Goal: Find specific page/section: Find specific page/section

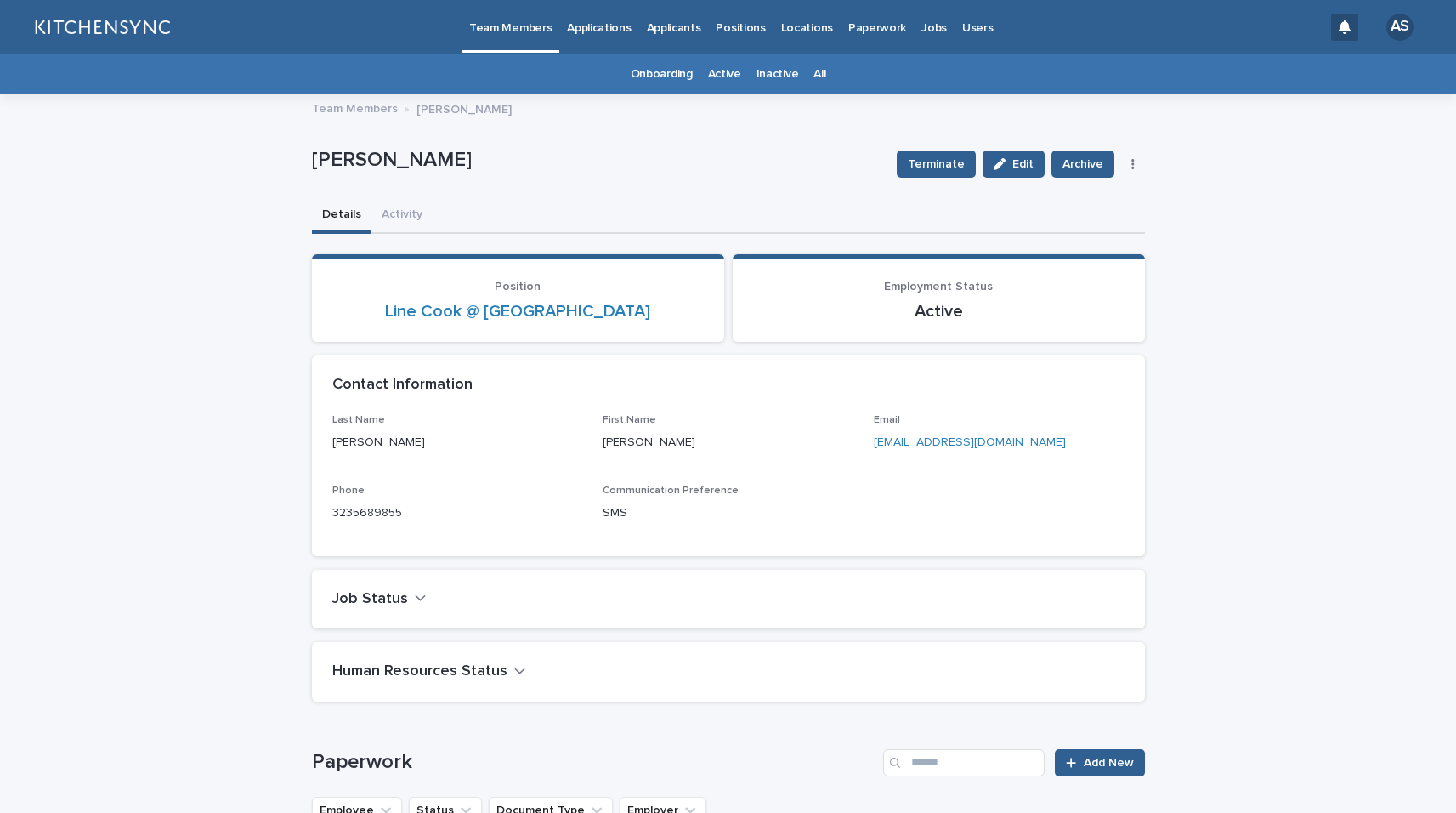
click at [816, 77] on link "All" at bounding box center [819, 74] width 12 height 40
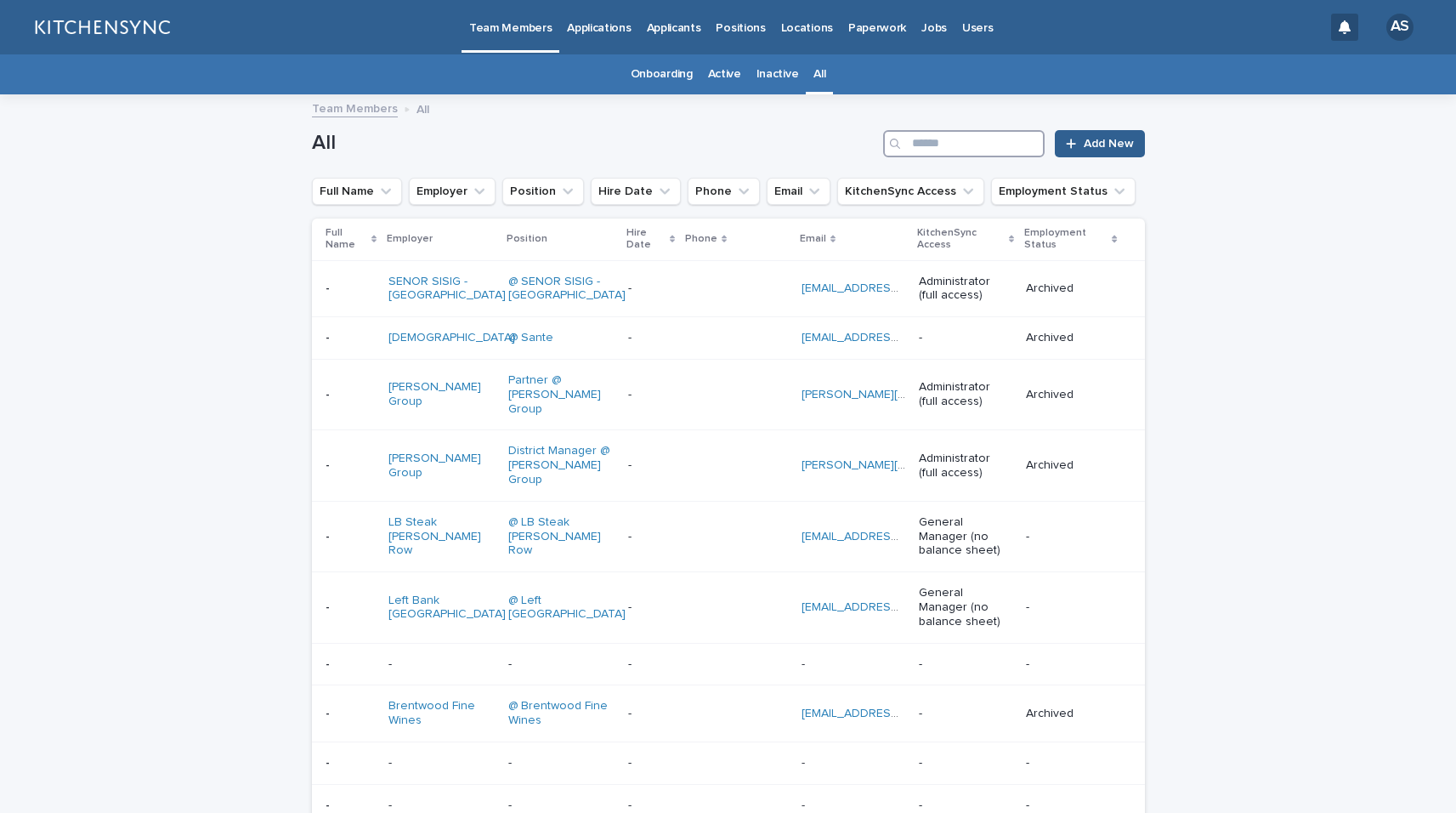
click at [923, 142] on input "Search" at bounding box center [964, 143] width 162 height 27
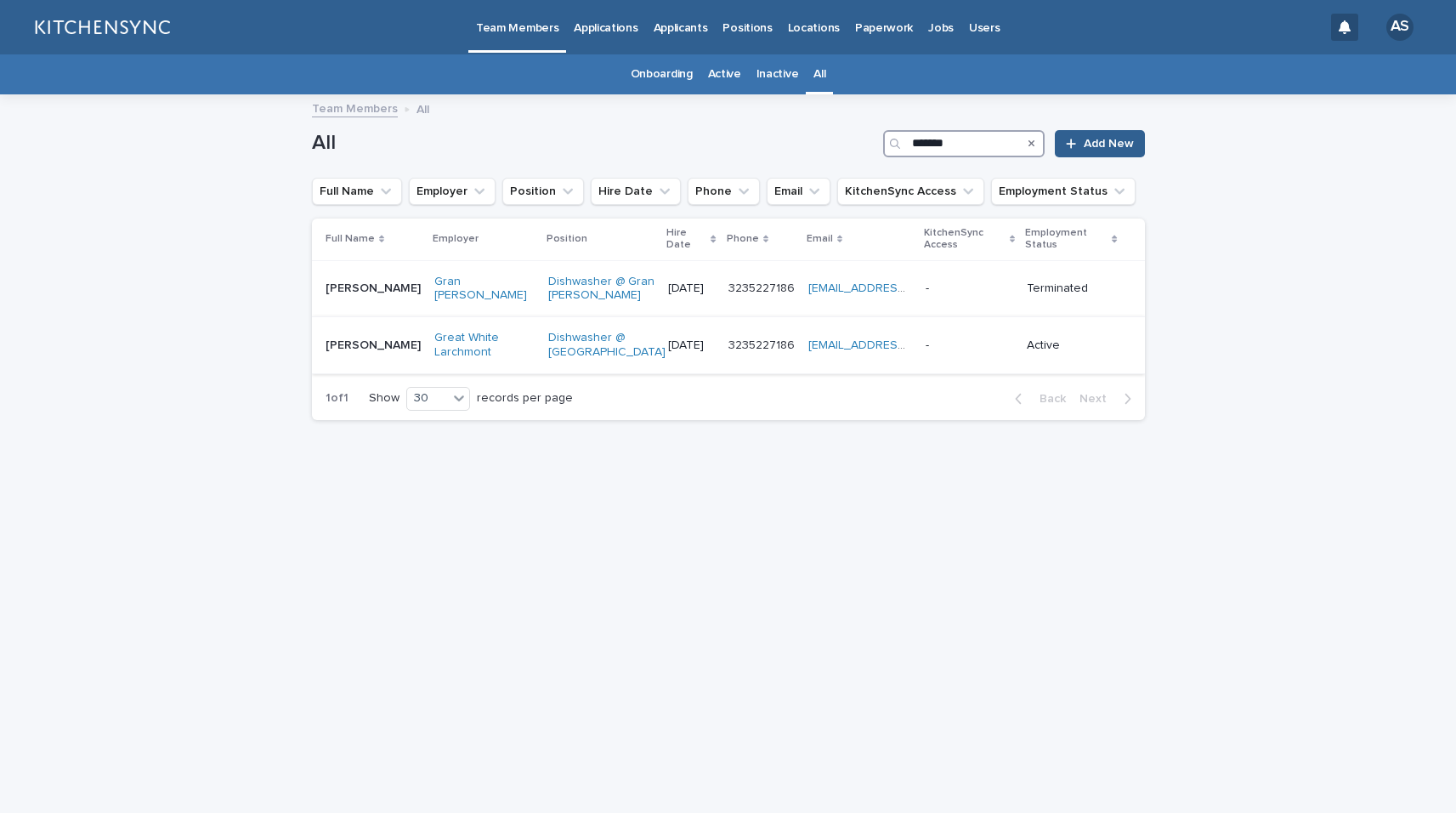
type input "*******"
click at [360, 375] on td "[PERSON_NAME] [PERSON_NAME]" at bounding box center [369, 346] width 115 height 57
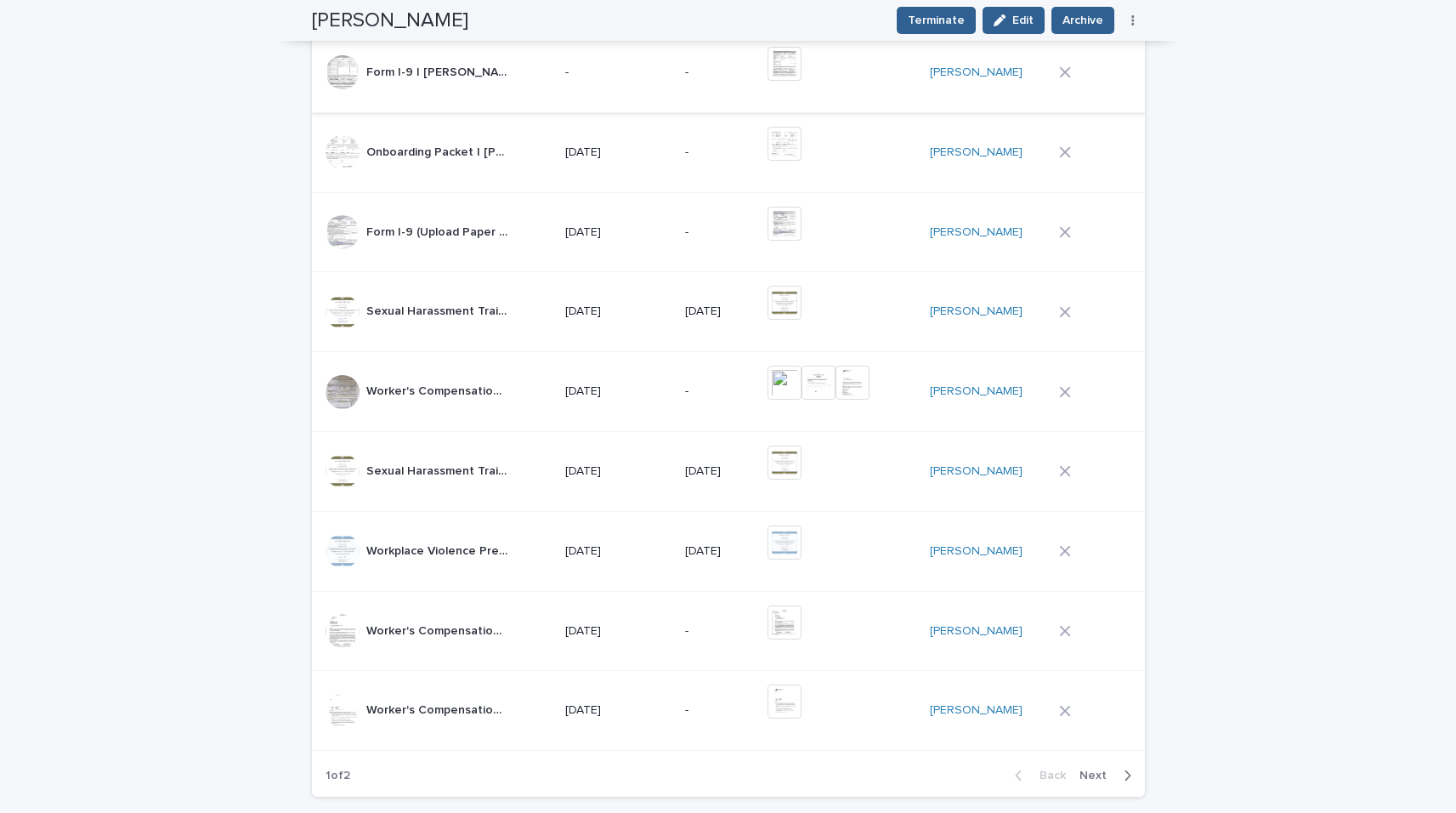
scroll to position [1039, 0]
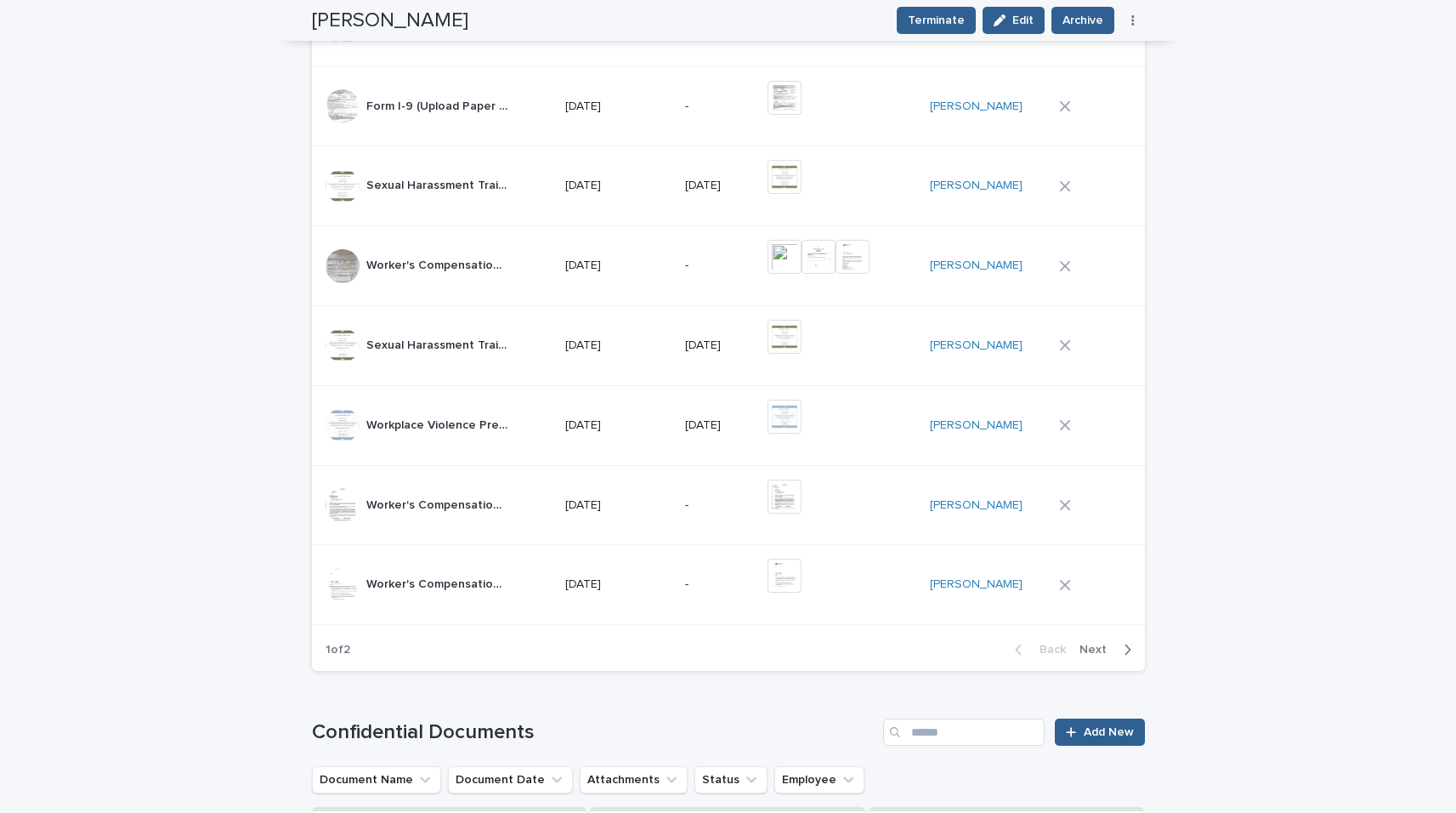
click at [1090, 650] on span "Next" at bounding box center [1098, 649] width 38 height 12
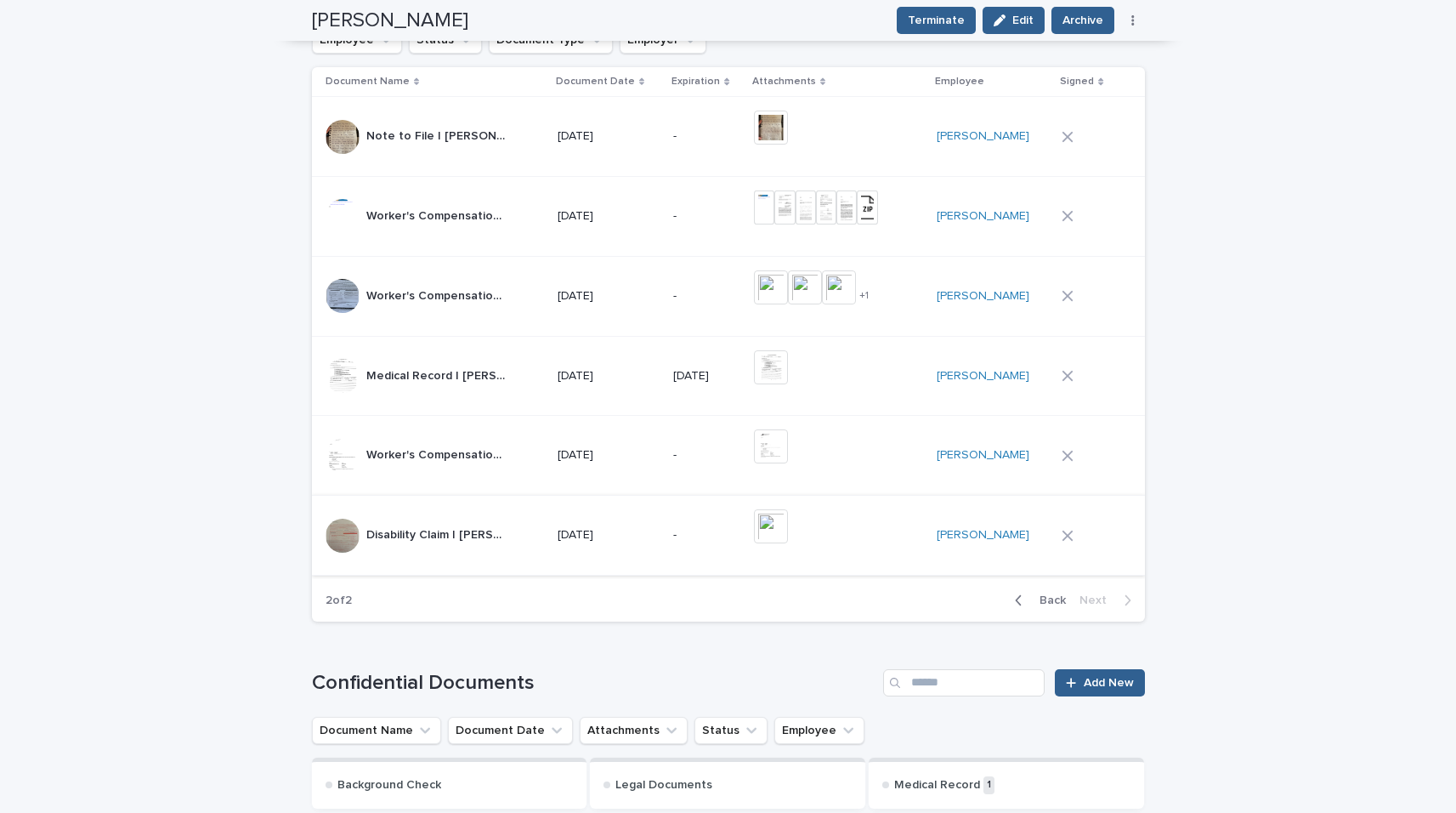
scroll to position [767, 0]
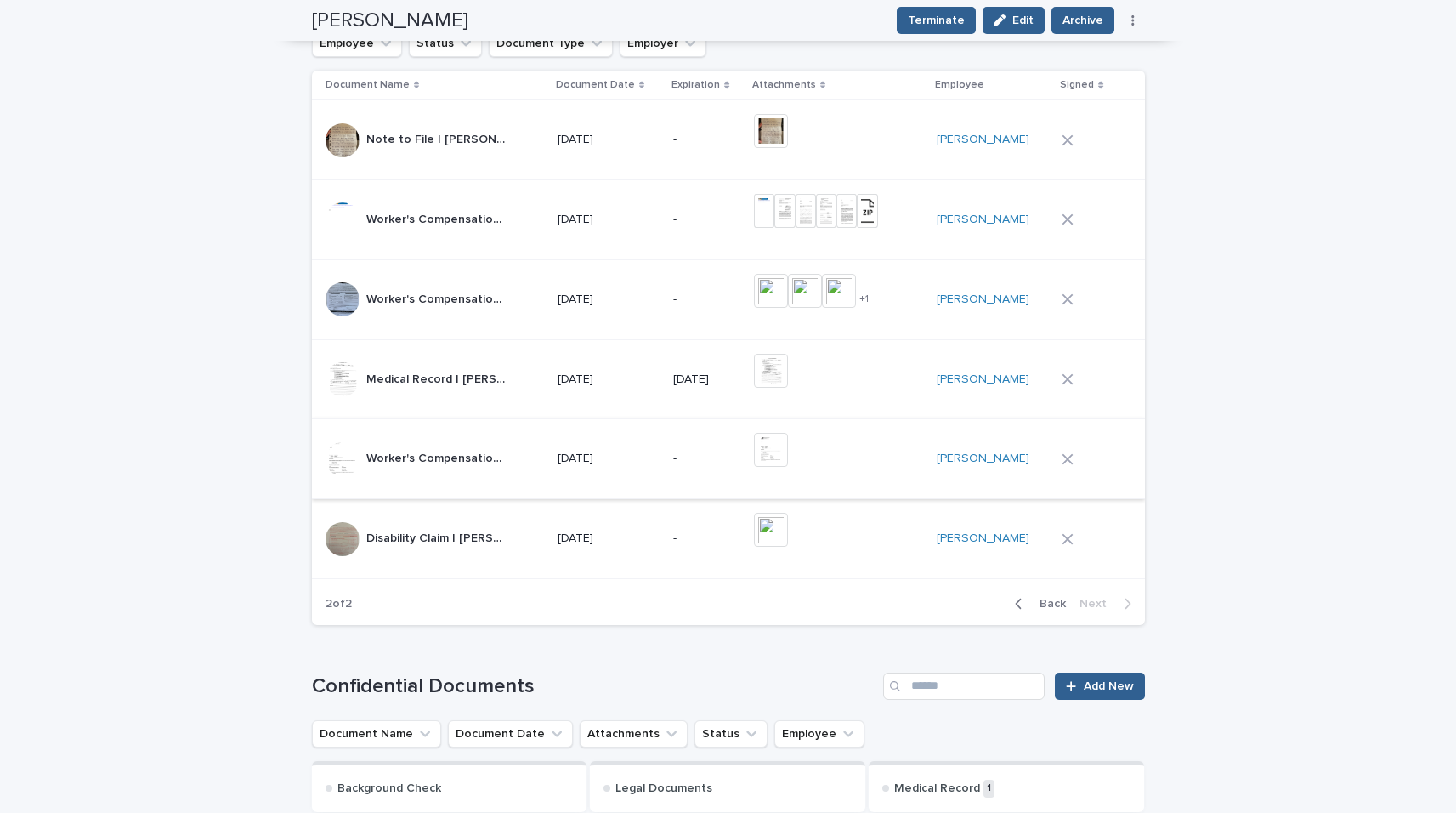
click at [783, 446] on img at bounding box center [770, 449] width 34 height 34
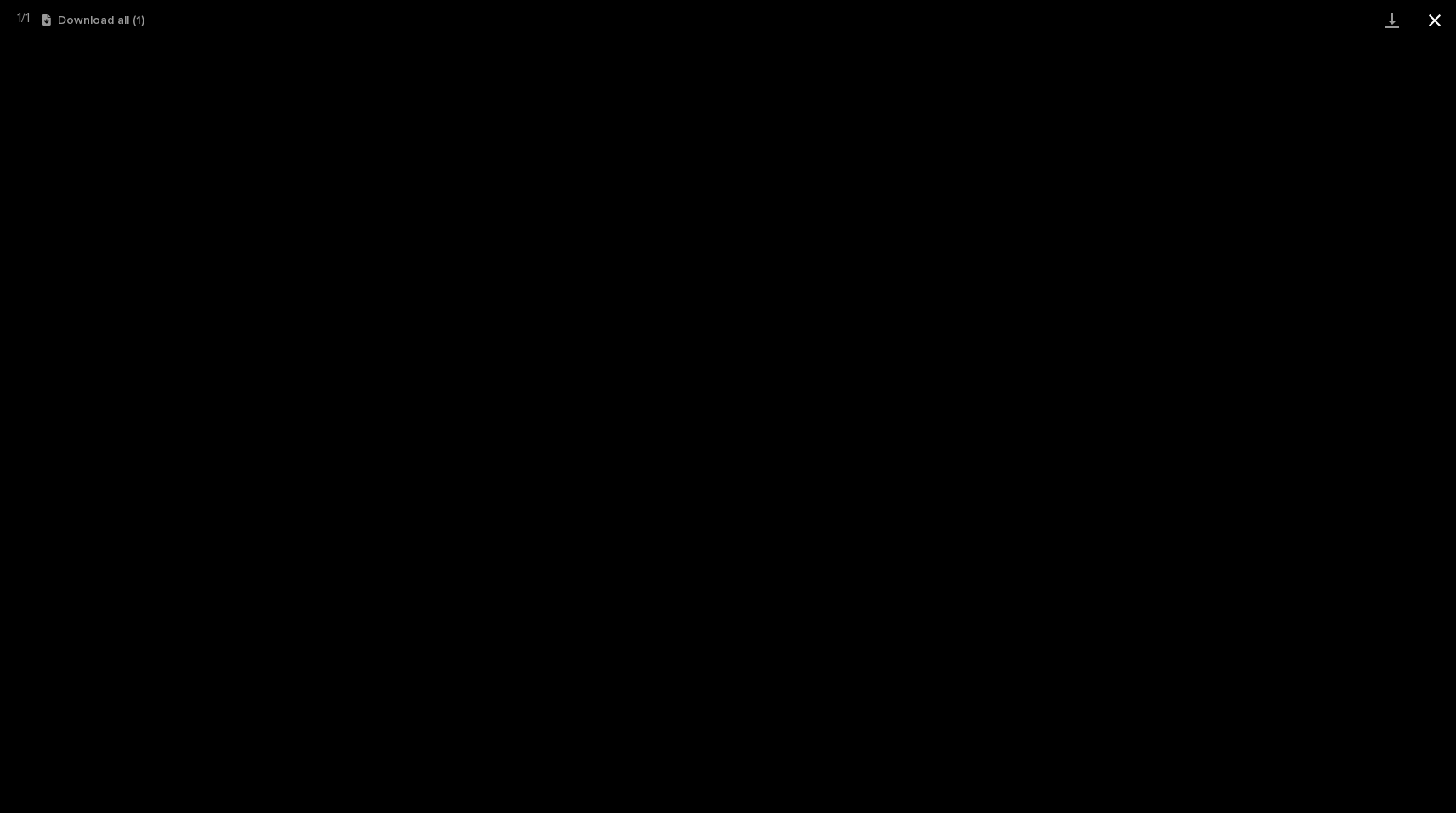
click at [1429, 21] on button "Close gallery" at bounding box center [1435, 19] width 43 height 40
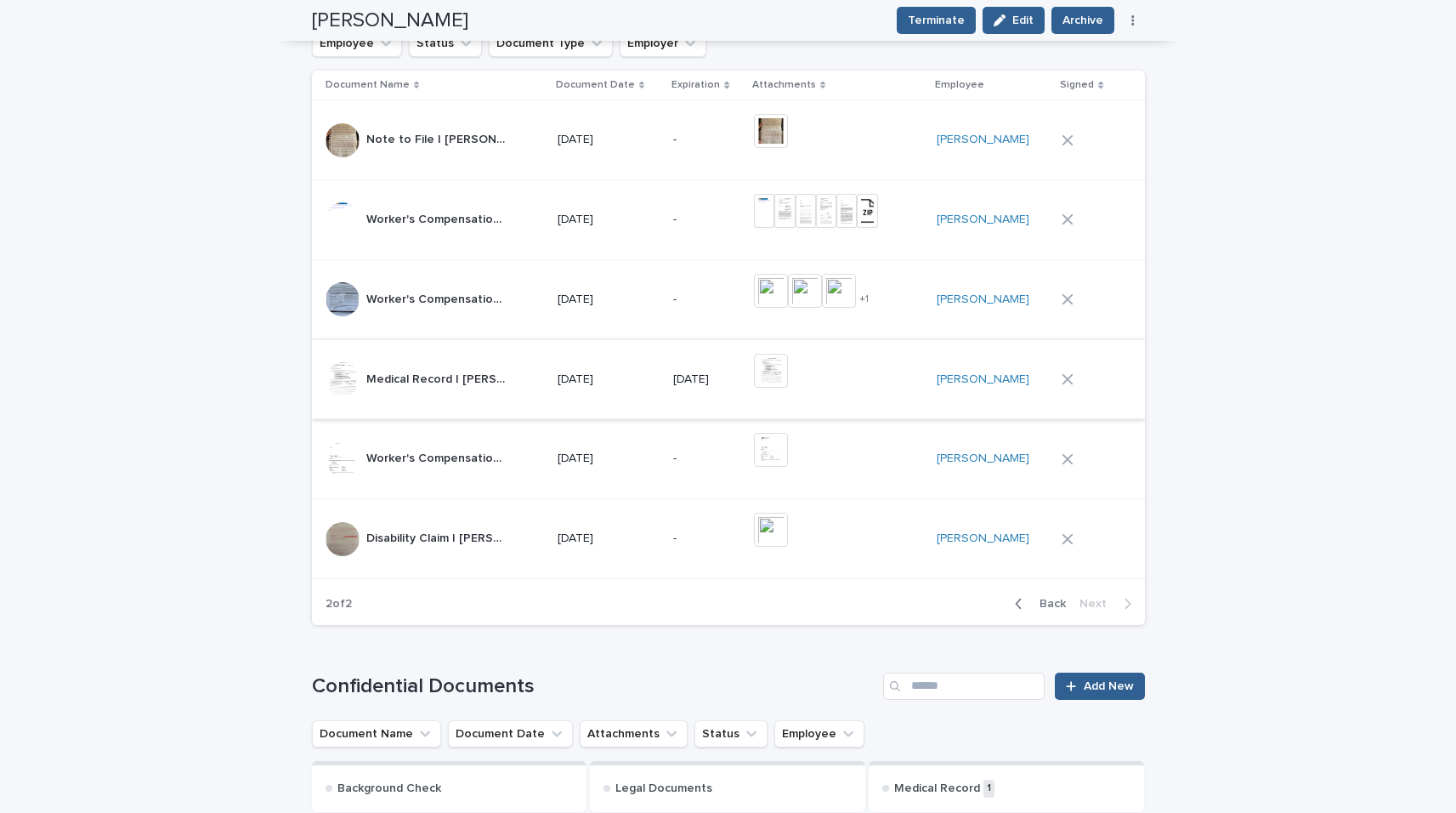
click at [766, 375] on img at bounding box center [770, 370] width 34 height 34
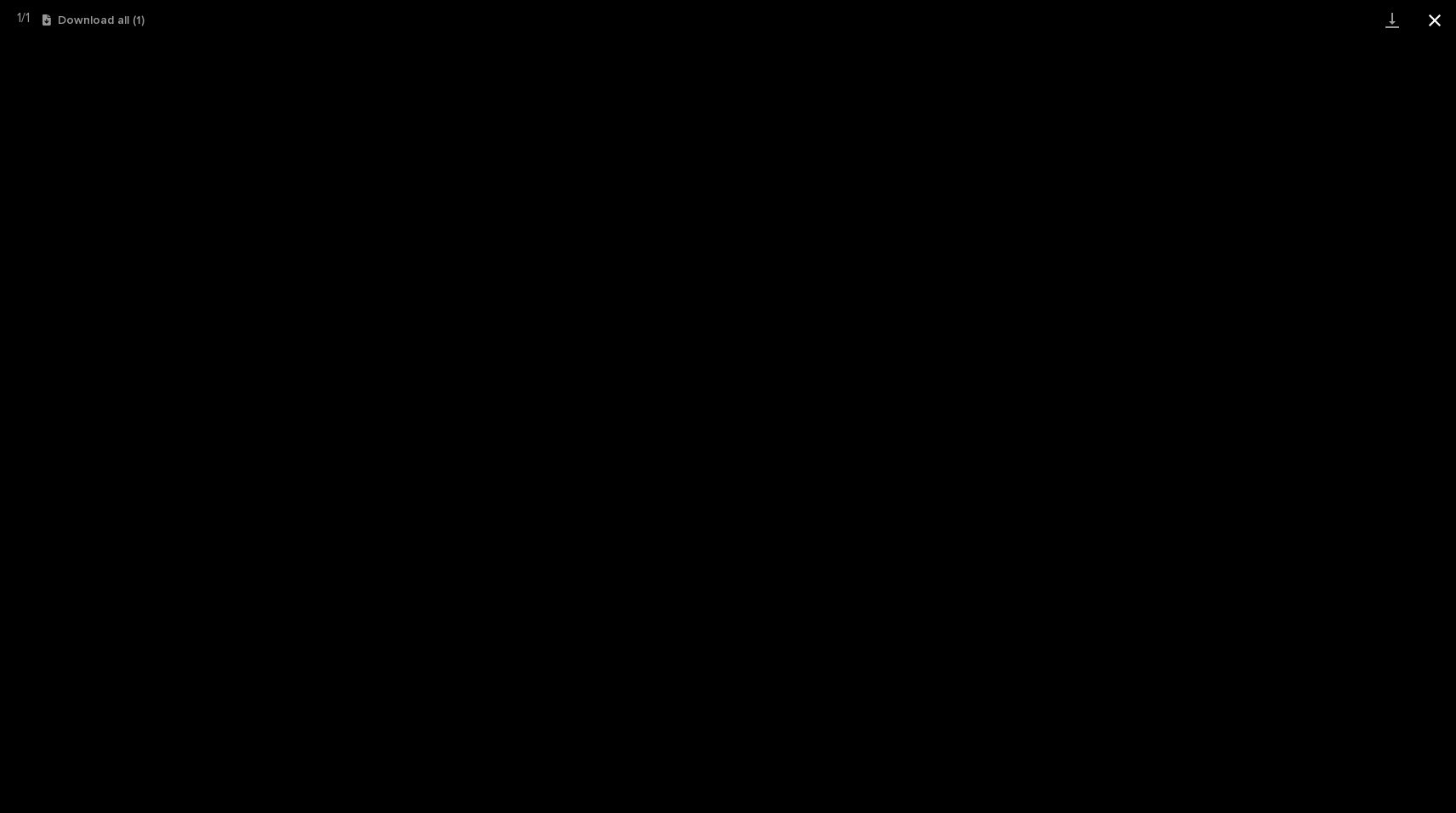
click at [1431, 23] on button "Close gallery" at bounding box center [1435, 19] width 43 height 40
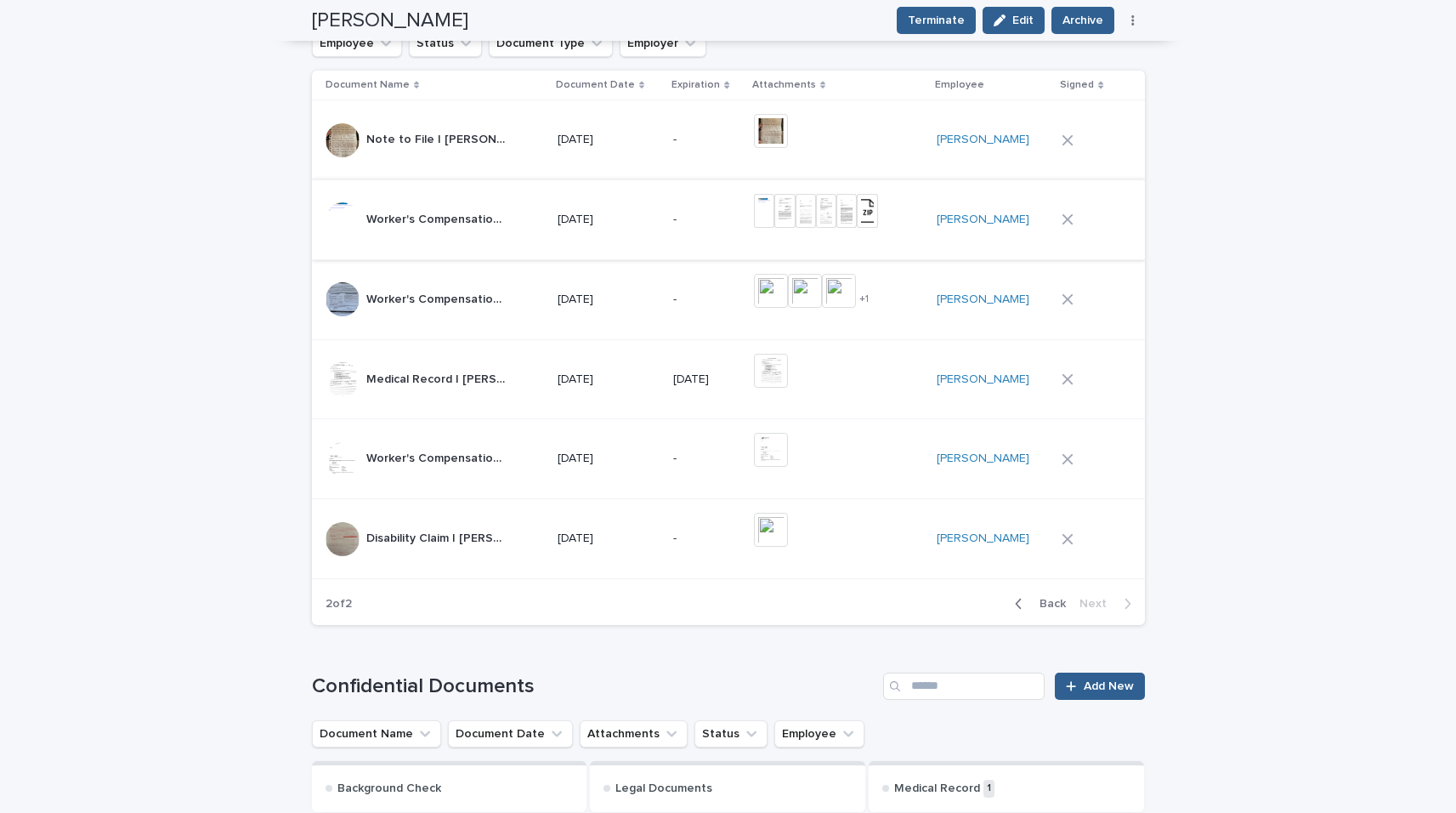
click at [774, 218] on img at bounding box center [763, 210] width 20 height 34
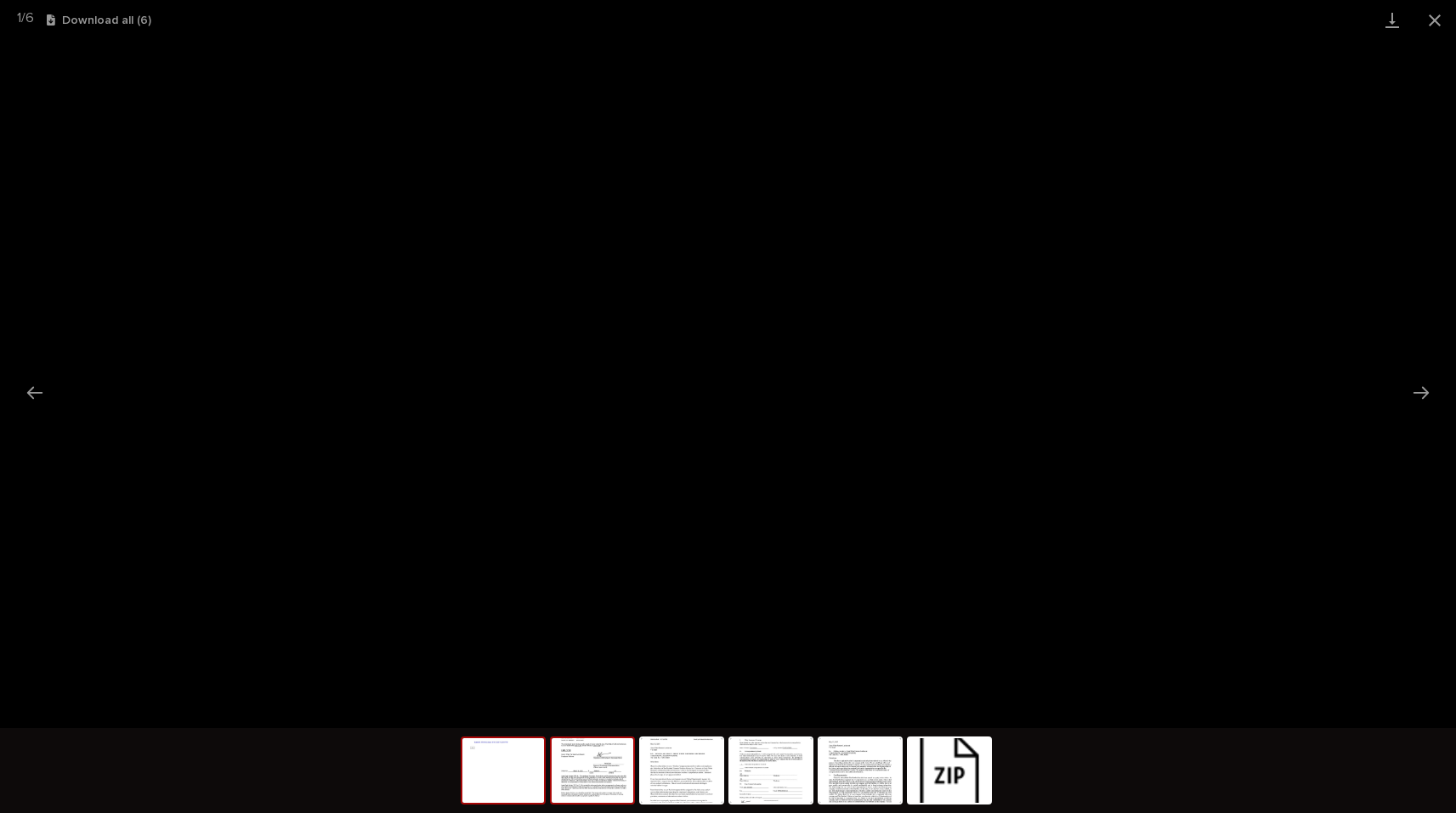
click at [598, 752] on img at bounding box center [592, 770] width 81 height 65
click at [704, 787] on img at bounding box center [681, 770] width 81 height 65
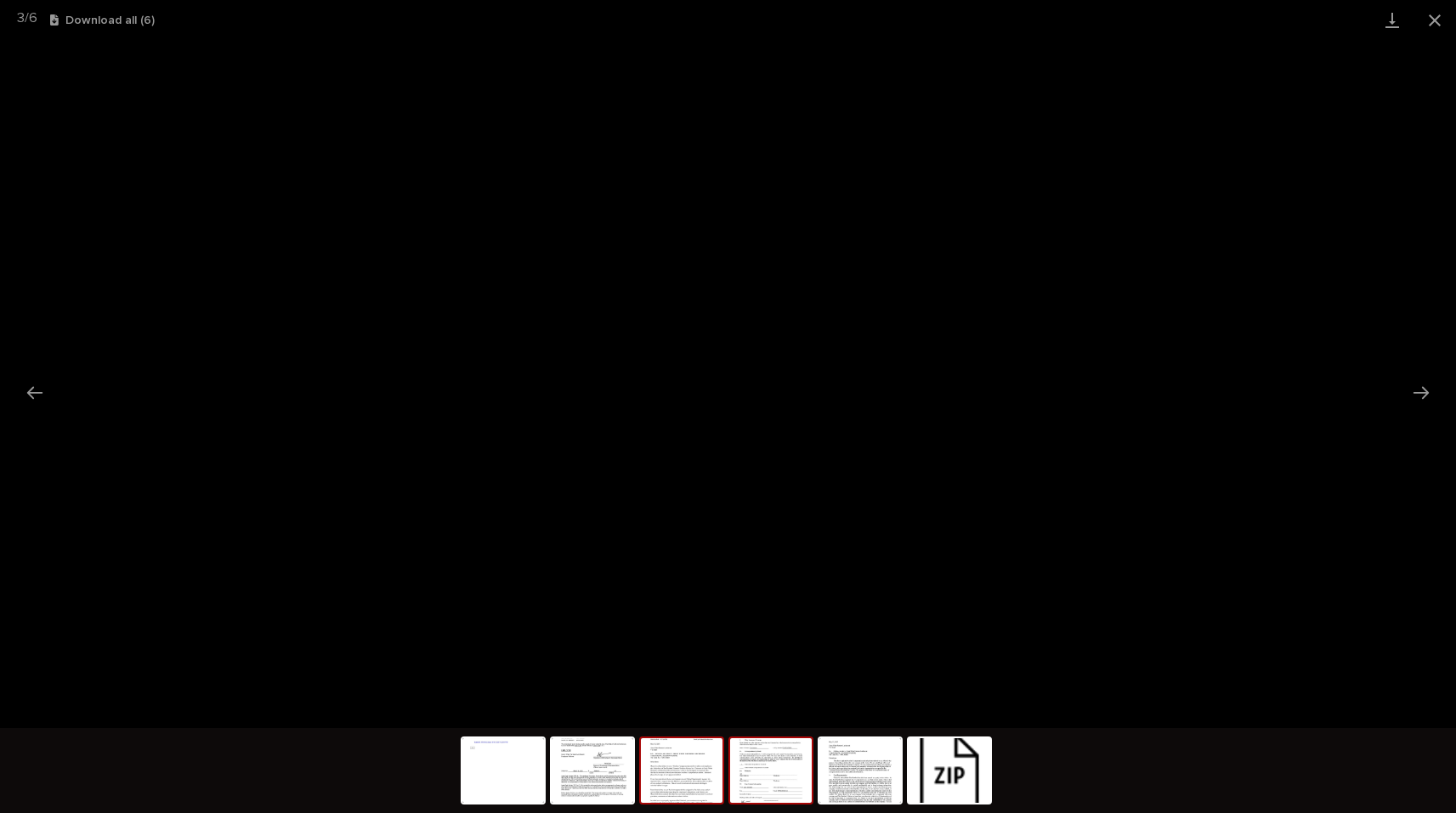
click at [780, 787] on img at bounding box center [771, 770] width 81 height 65
click at [1428, 22] on button "Close gallery" at bounding box center [1435, 19] width 43 height 40
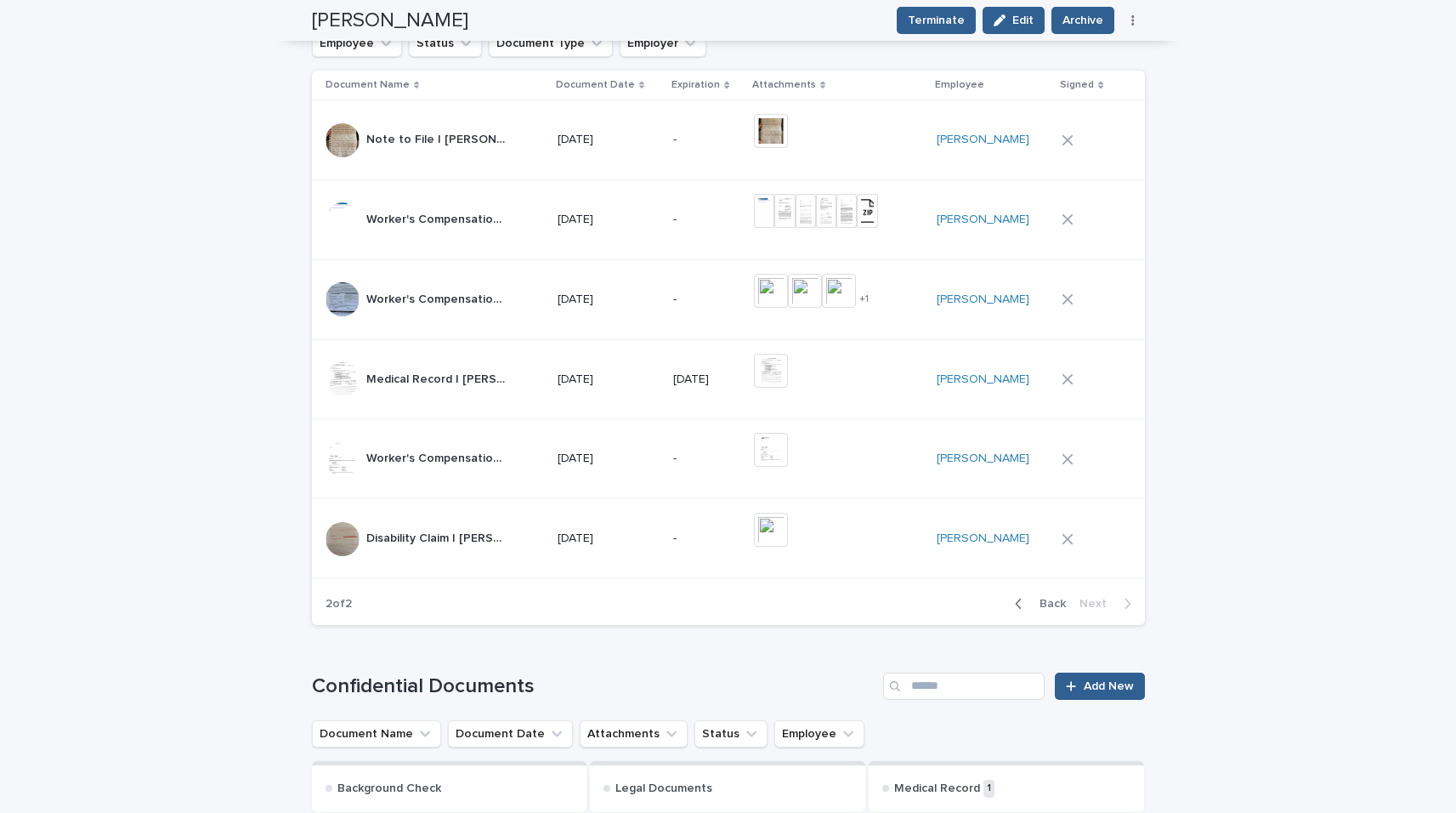
click at [1025, 610] on button "Back" at bounding box center [1037, 604] width 72 height 15
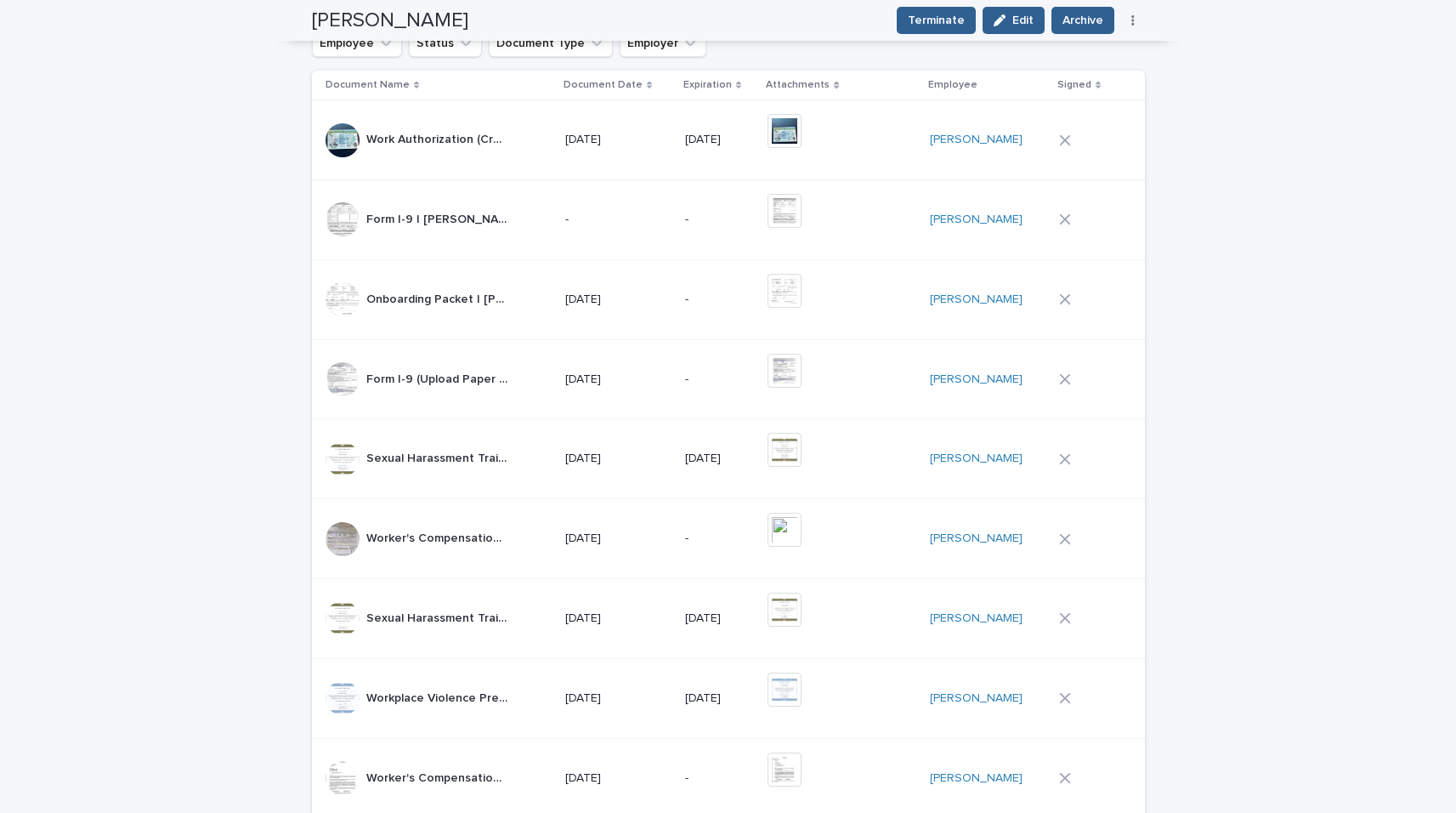
scroll to position [926, 0]
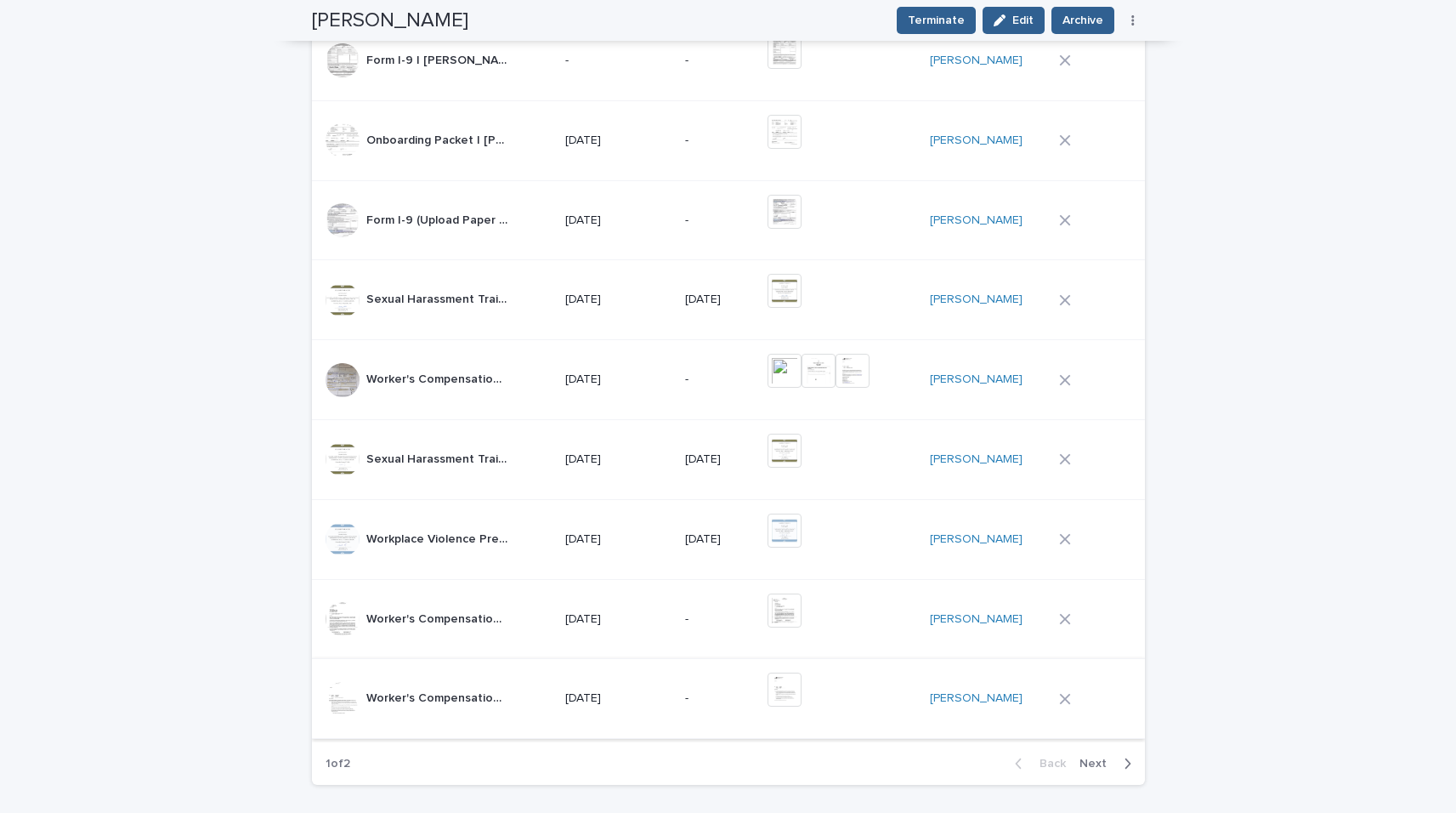
click at [801, 696] on img at bounding box center [784, 689] width 34 height 34
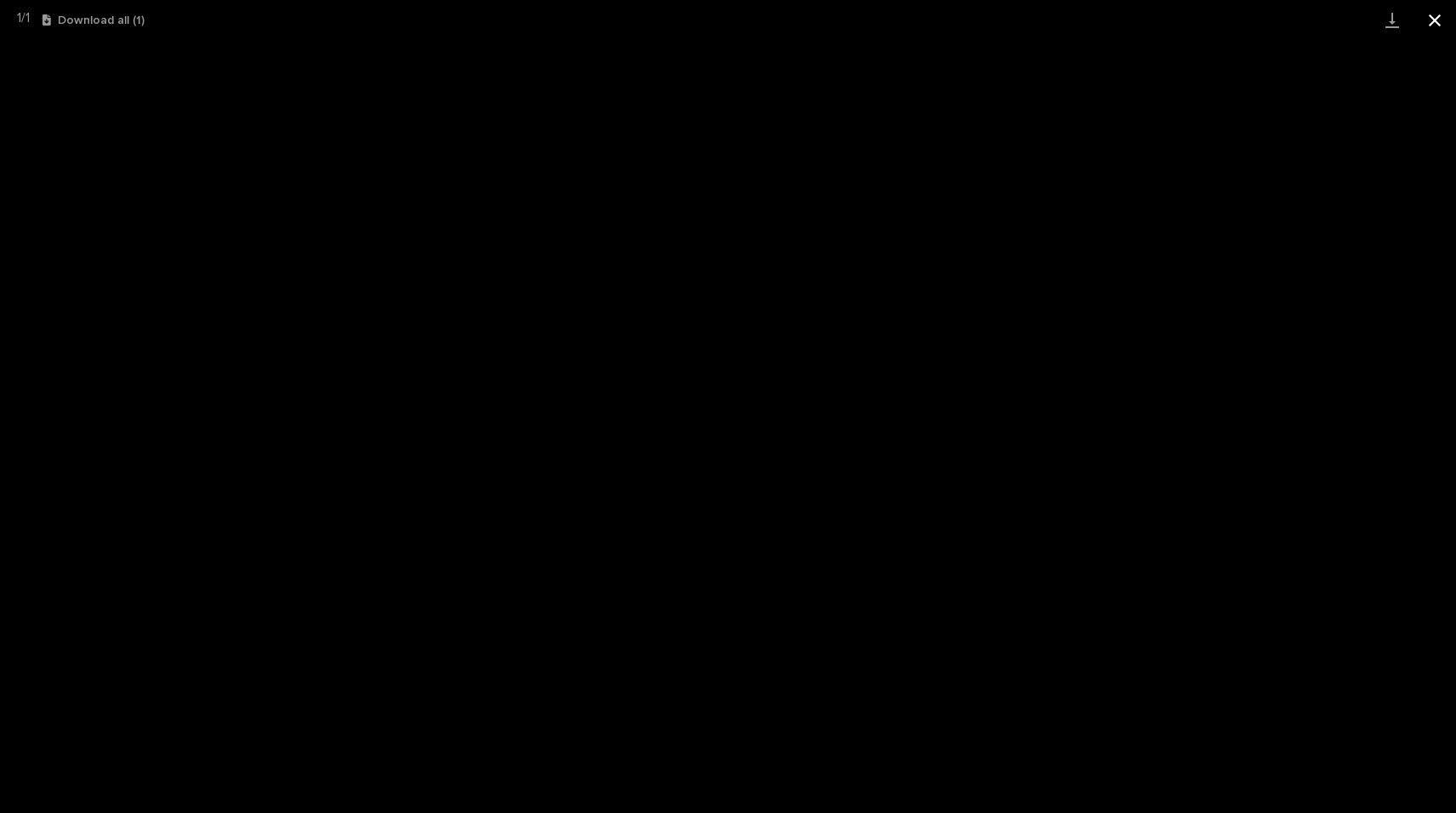
click at [1440, 21] on button "Close gallery" at bounding box center [1435, 19] width 43 height 40
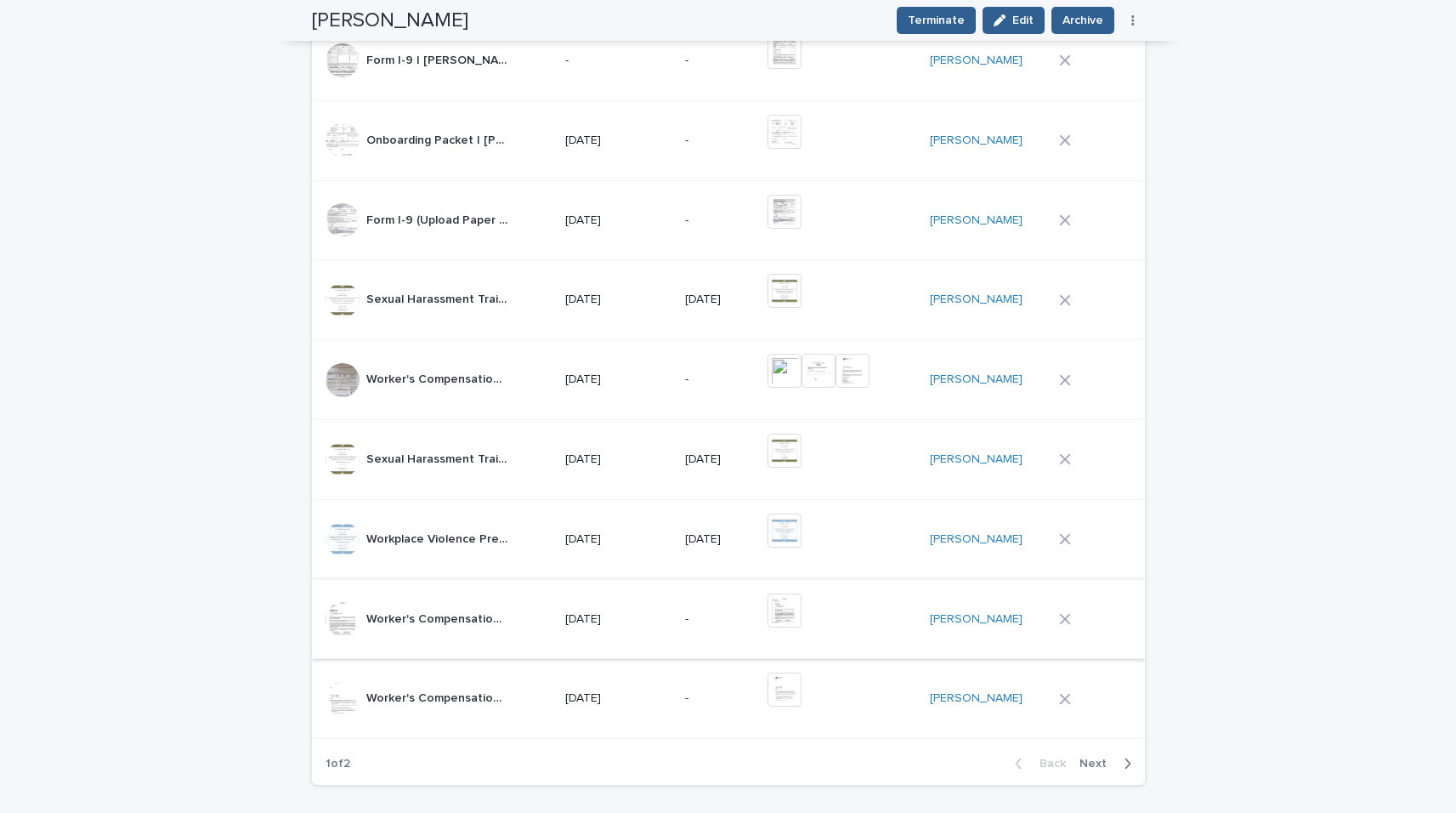
click at [800, 609] on img at bounding box center [784, 610] width 34 height 34
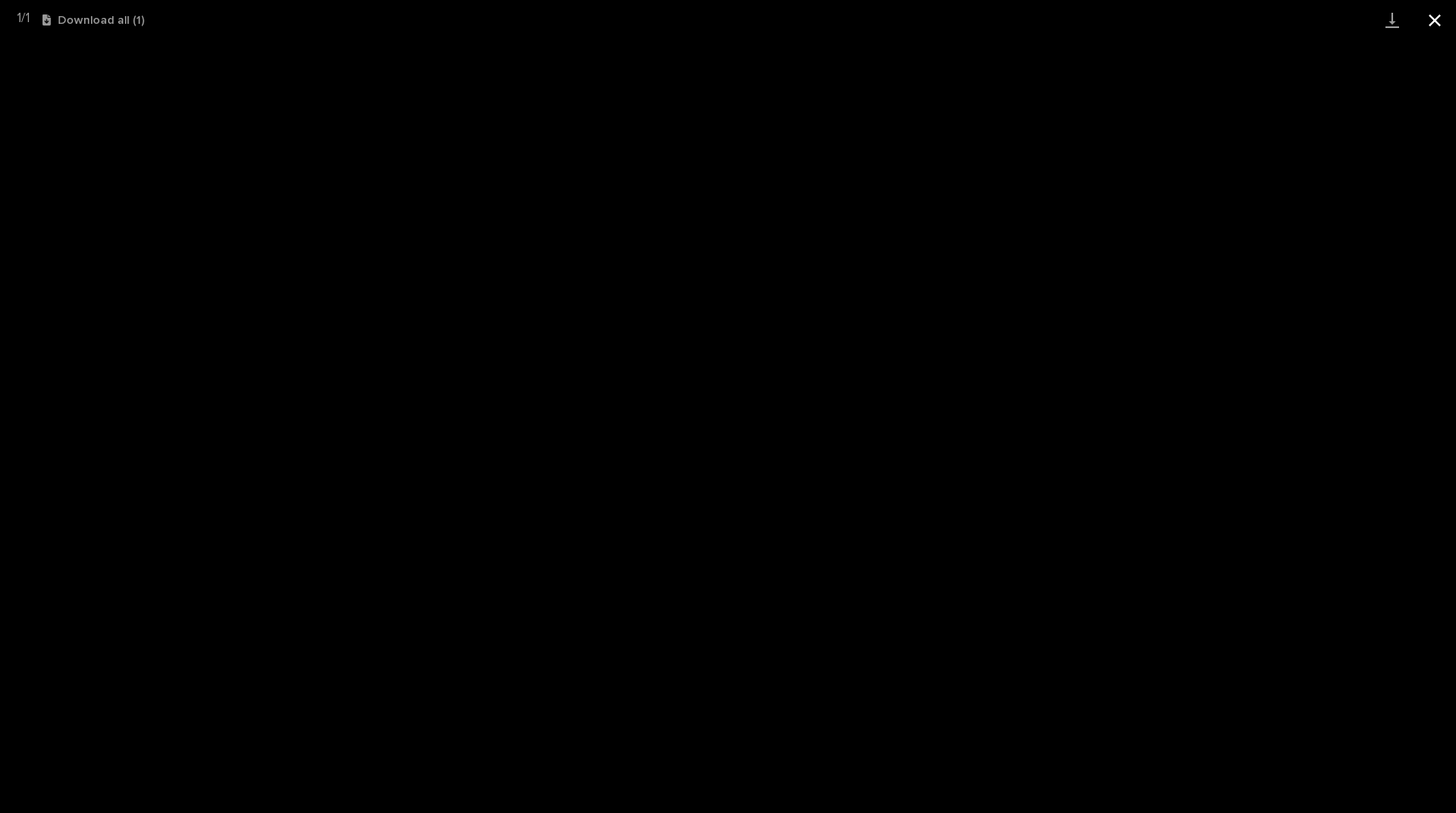
click at [1428, 25] on button "Close gallery" at bounding box center [1435, 19] width 43 height 40
